Goal: Task Accomplishment & Management: Use online tool/utility

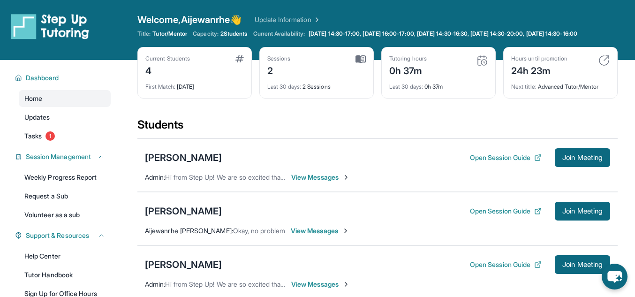
click at [412, 77] on div "0h 37m" at bounding box center [407, 69] width 37 height 15
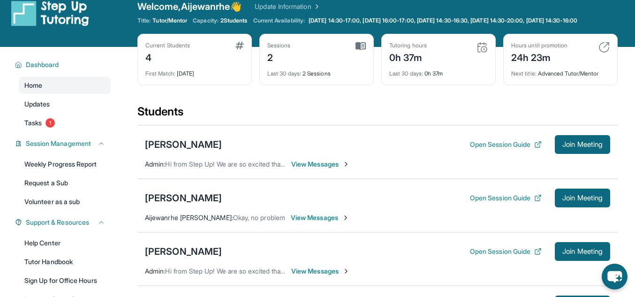
scroll to position [12, 0]
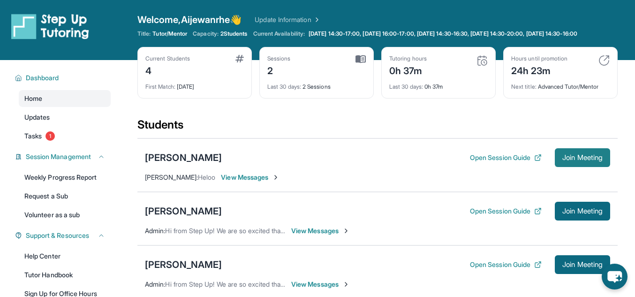
click at [585, 160] on span "Join Meeting" at bounding box center [582, 158] width 40 height 6
click at [584, 160] on span "Join Meeting" at bounding box center [582, 158] width 40 height 6
click at [567, 160] on span "Join Meeting" at bounding box center [582, 158] width 40 height 6
